Goal: Find specific page/section: Find specific page/section

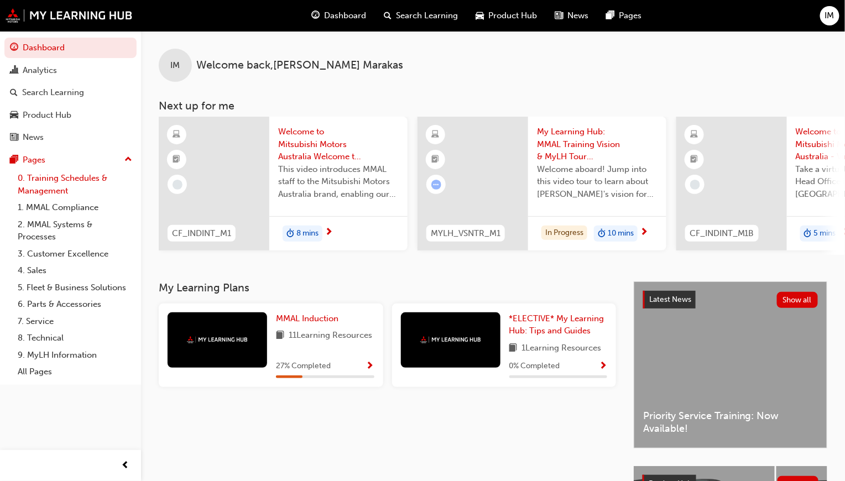
click at [55, 173] on link "0. Training Schedules & Management" at bounding box center [74, 184] width 123 height 29
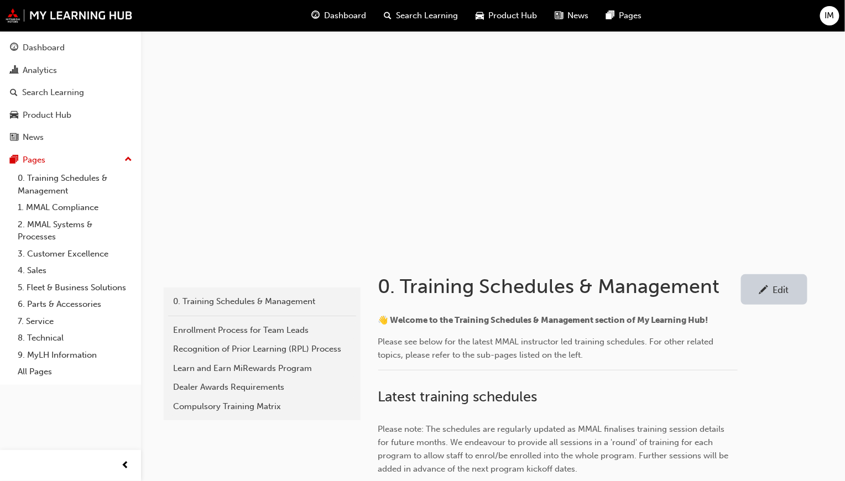
scroll to position [332, 0]
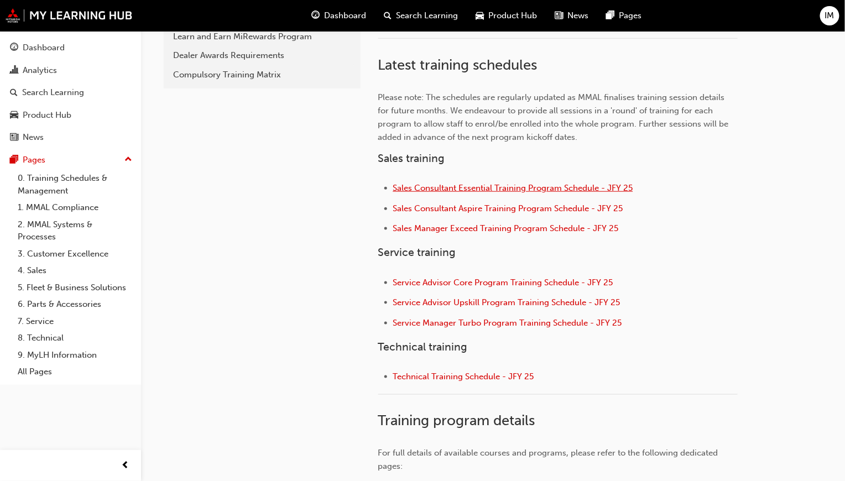
click at [470, 186] on span "Sales Consultant Essential Training Program Schedule - JFY 25" at bounding box center [513, 188] width 240 height 10
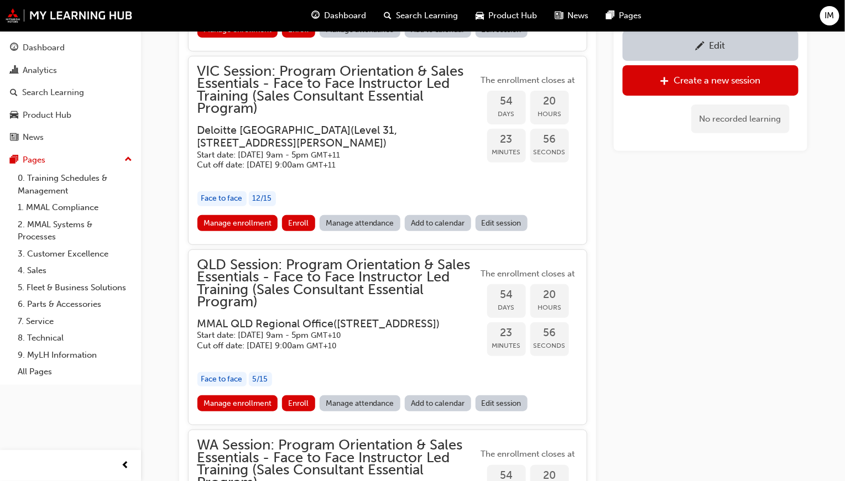
scroll to position [1602, 0]
